Goal: Find specific page/section: Find specific page/section

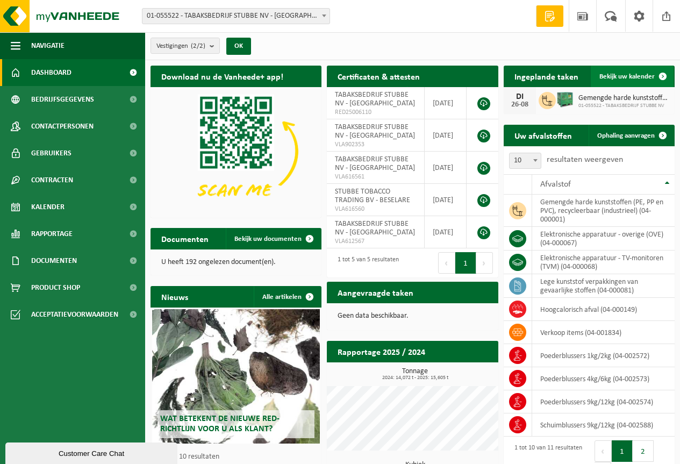
click at [632, 74] on span "Bekijk uw kalender" at bounding box center [627, 76] width 55 height 7
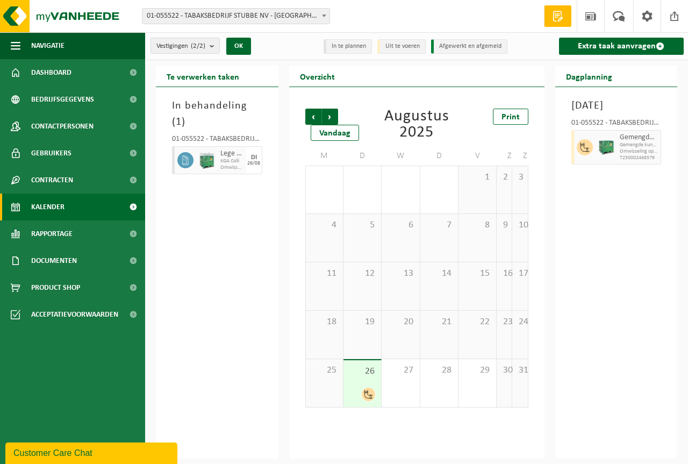
click at [206, 152] on img at bounding box center [207, 161] width 16 height 18
click at [675, 17] on span at bounding box center [675, 16] width 16 height 32
